Goal: Task Accomplishment & Management: Use online tool/utility

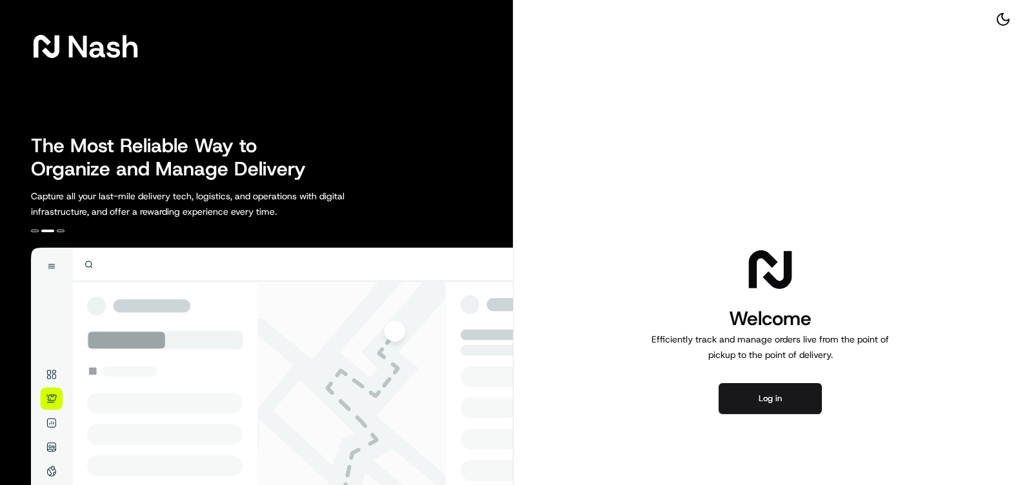
click at [88, 265] on img at bounding box center [272, 447] width 482 height 399
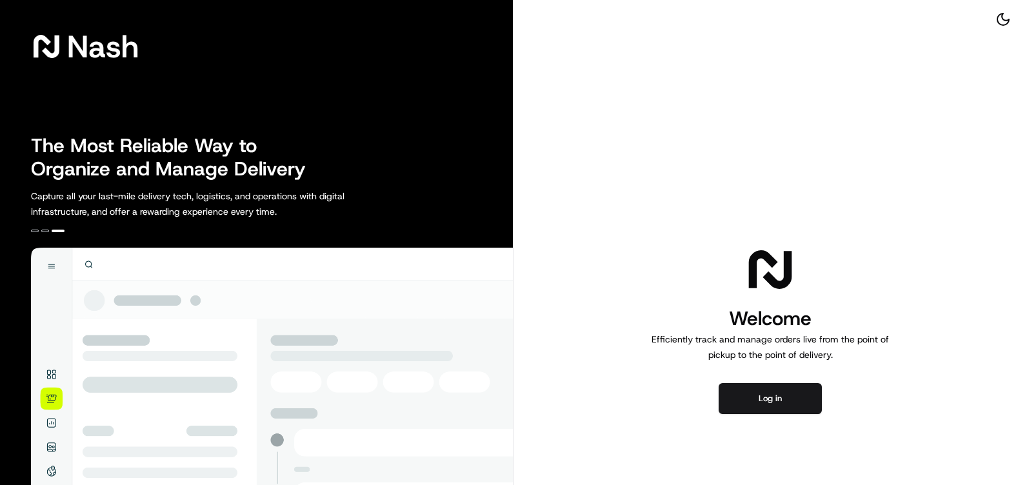
click at [50, 376] on img at bounding box center [272, 447] width 482 height 399
click at [49, 401] on img at bounding box center [272, 447] width 482 height 399
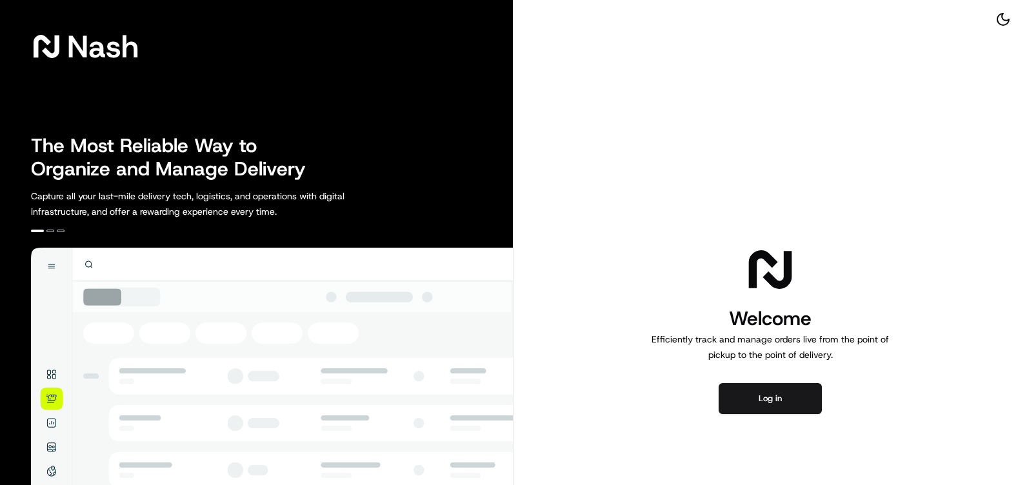
click at [52, 423] on img at bounding box center [272, 447] width 482 height 399
click at [50, 447] on img at bounding box center [272, 447] width 482 height 399
click at [52, 476] on img at bounding box center [272, 447] width 482 height 399
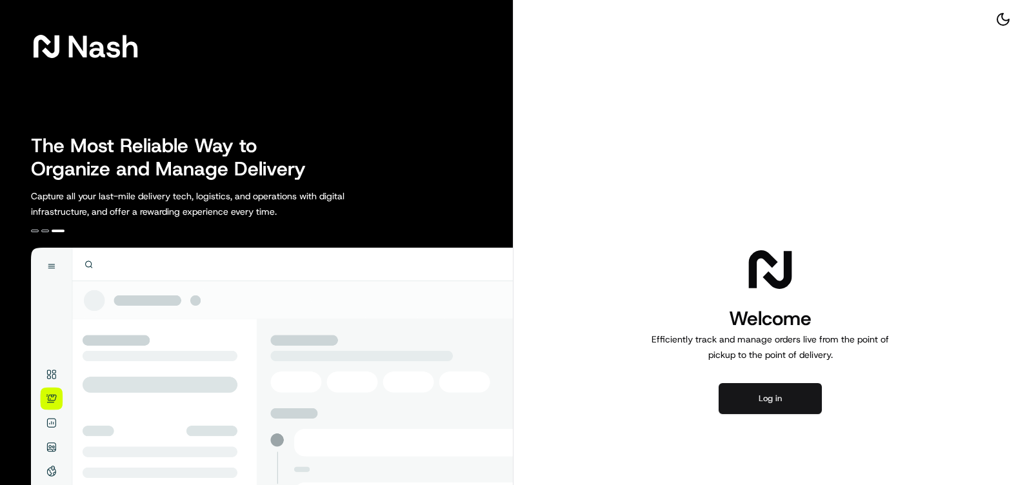
click at [787, 397] on button "Log in" at bounding box center [770, 398] width 103 height 31
